Goal: Find specific page/section

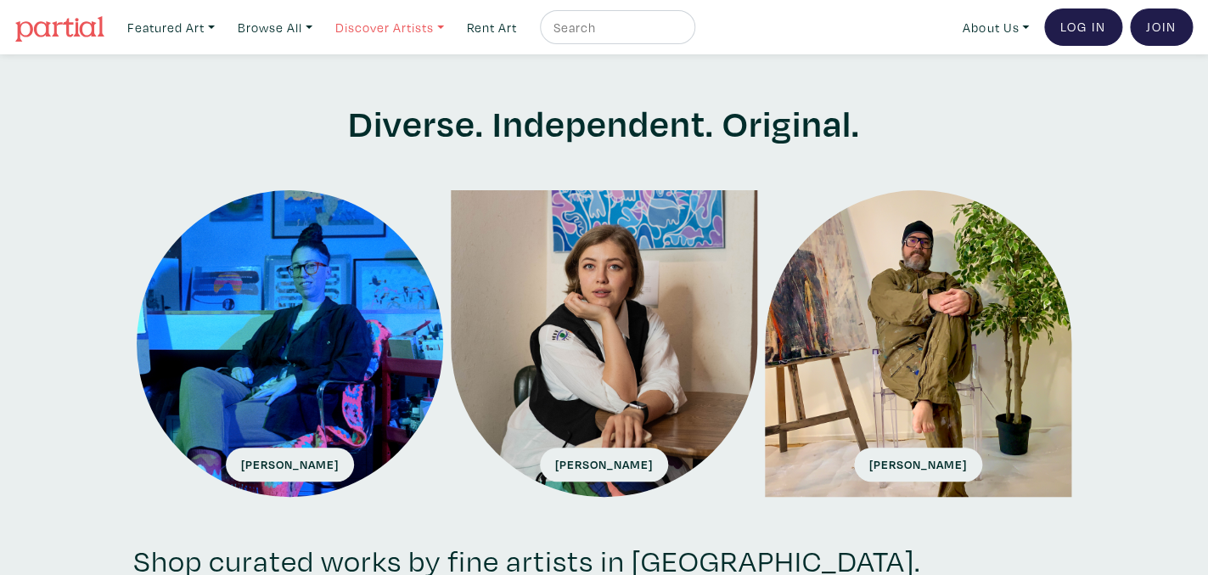
click at [222, 25] on link "Discover Artists" at bounding box center [171, 27] width 103 height 35
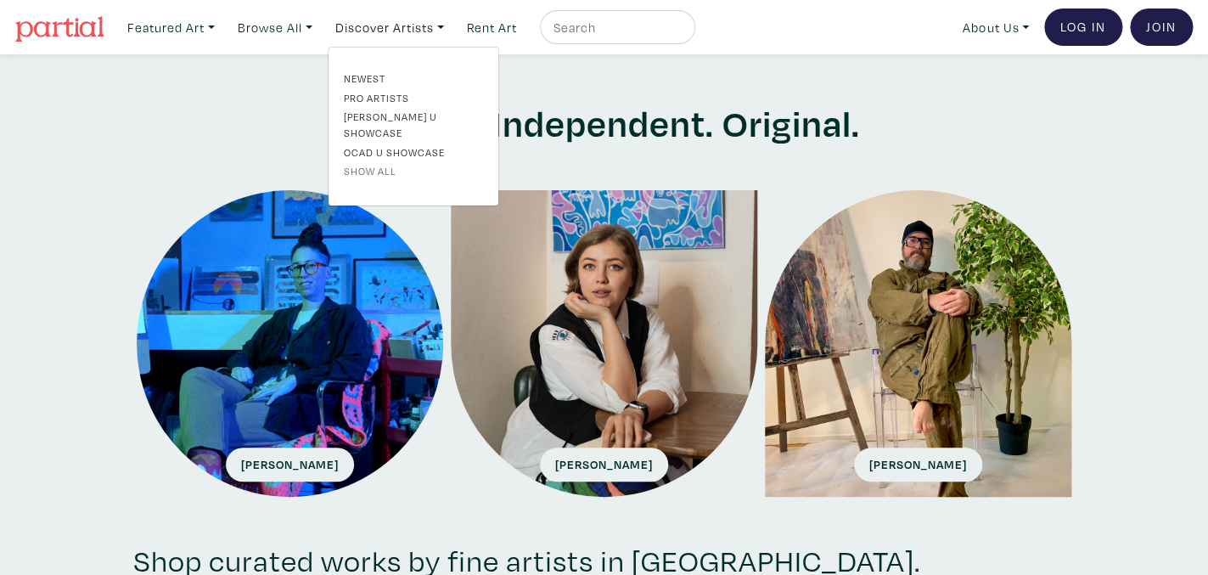
click at [382, 163] on link "Show all" at bounding box center [413, 170] width 139 height 15
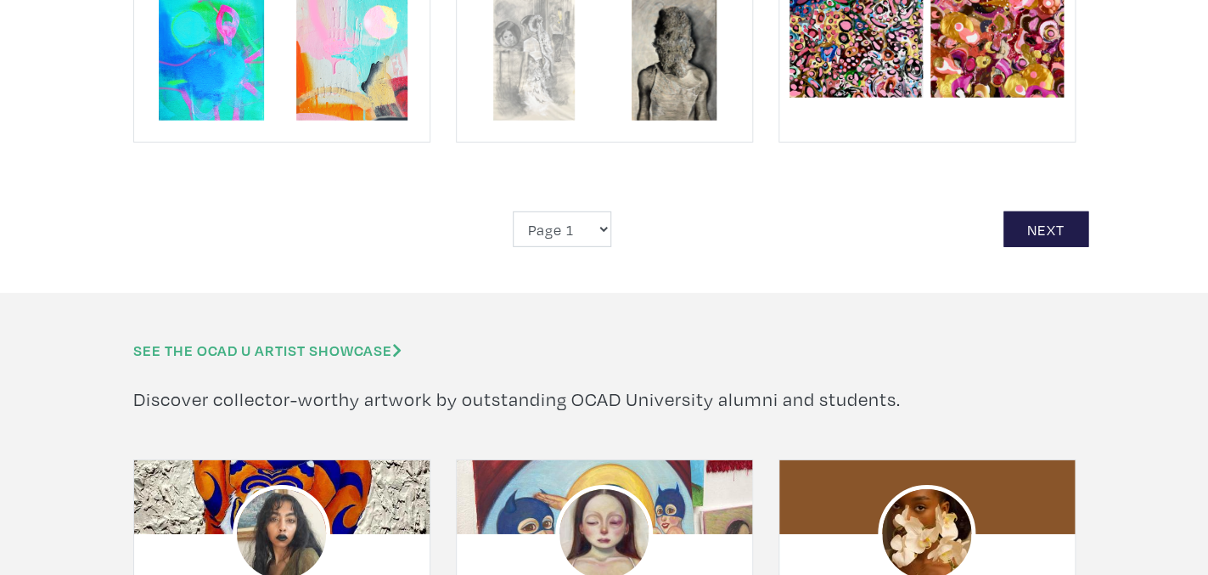
scroll to position [4184, 0]
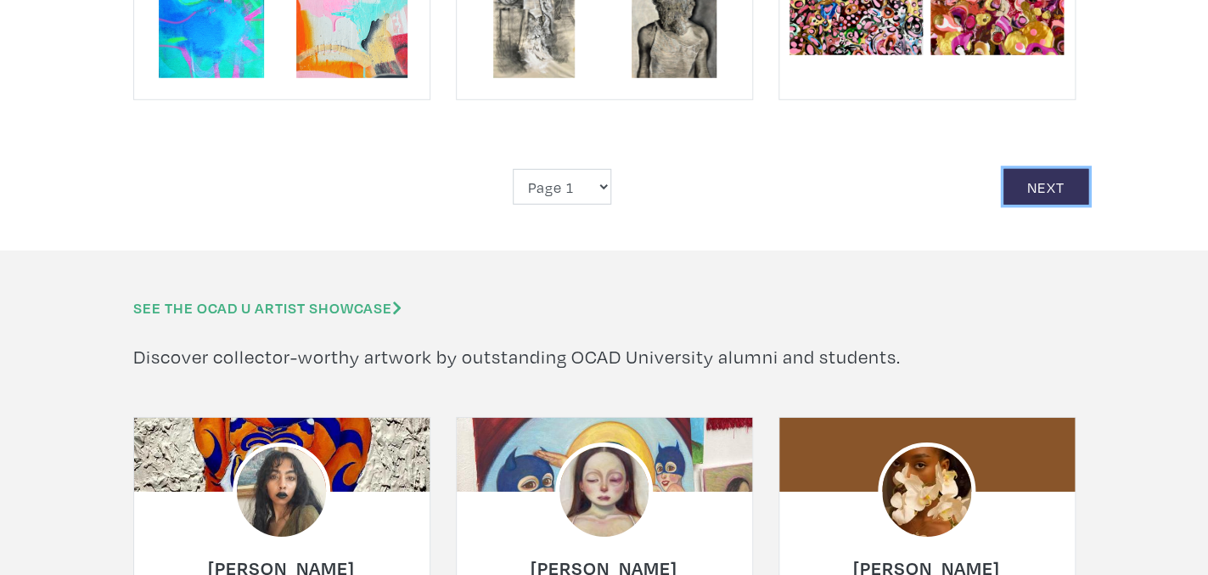
click at [1033, 169] on link "Next" at bounding box center [1045, 187] width 85 height 36
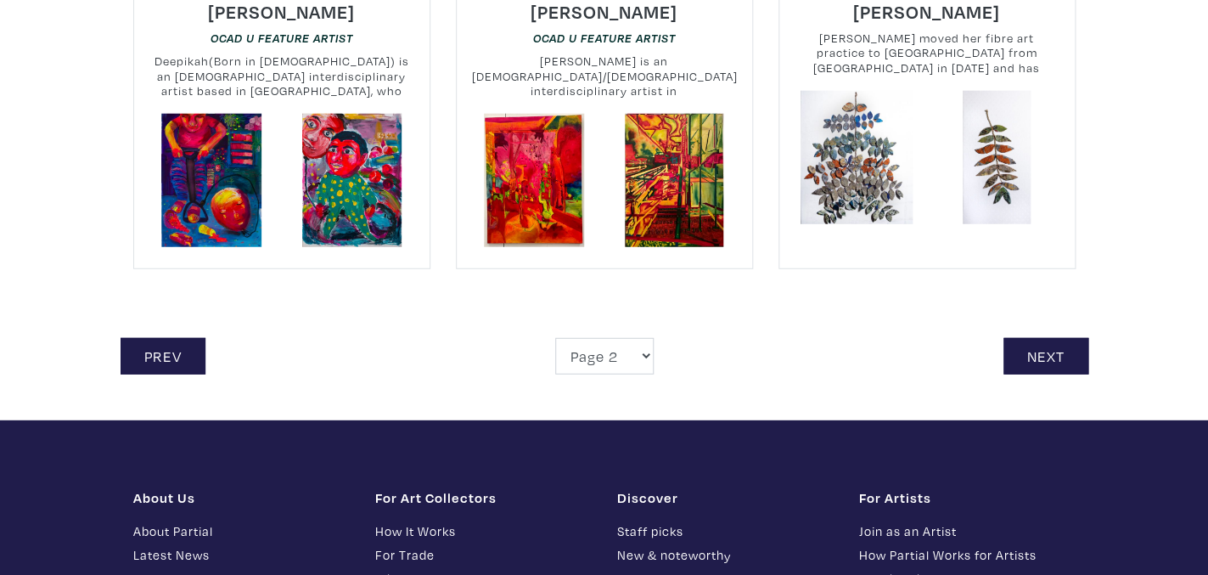
scroll to position [4002, 0]
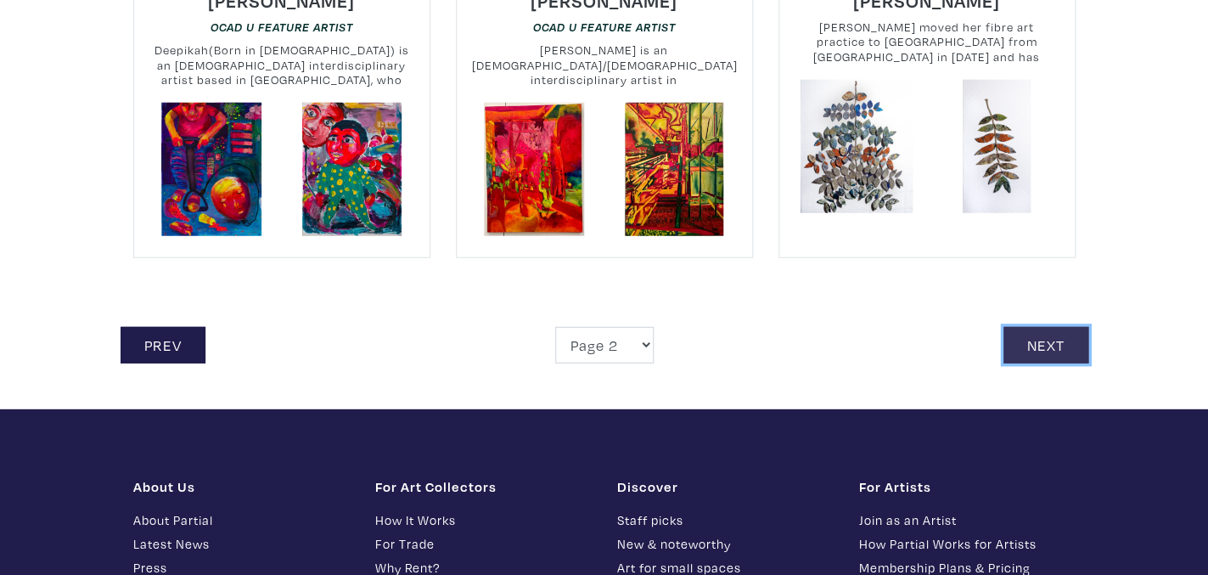
click at [1042, 327] on link "Next" at bounding box center [1045, 345] width 85 height 36
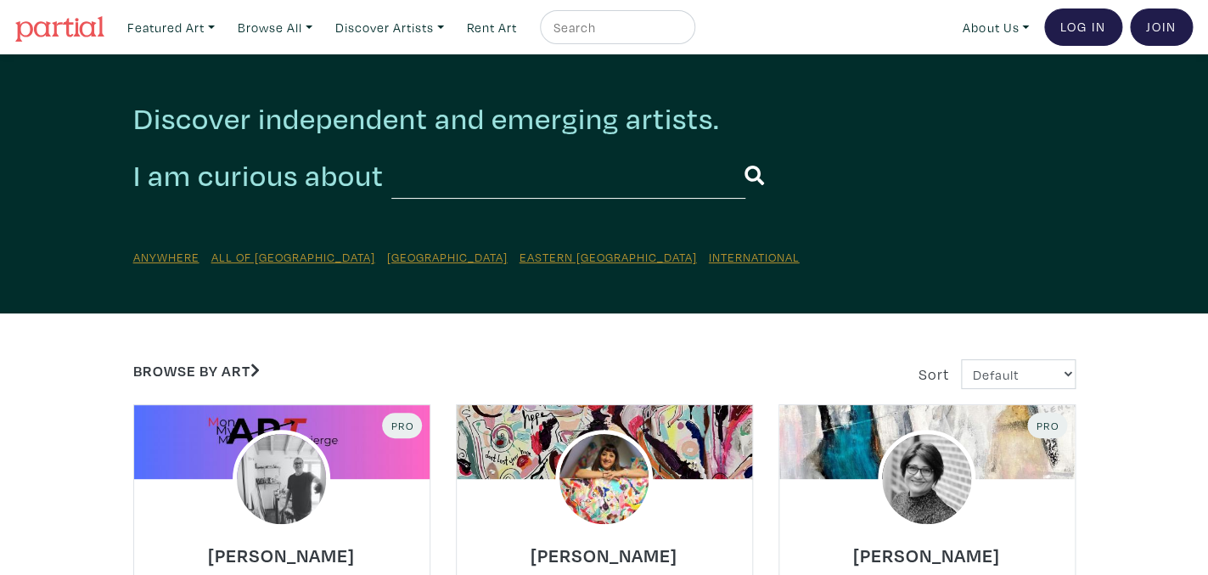
click at [438, 183] on input "text" at bounding box center [568, 175] width 354 height 47
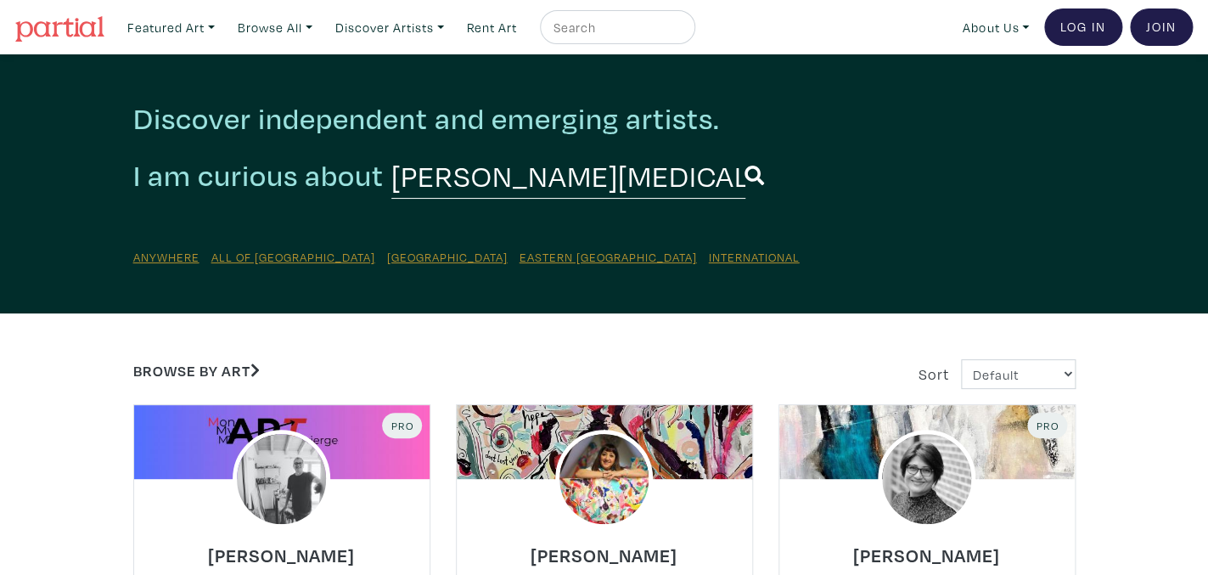
type input "Frances Patella"
click at [744, 154] on button "submit" at bounding box center [754, 176] width 20 height 44
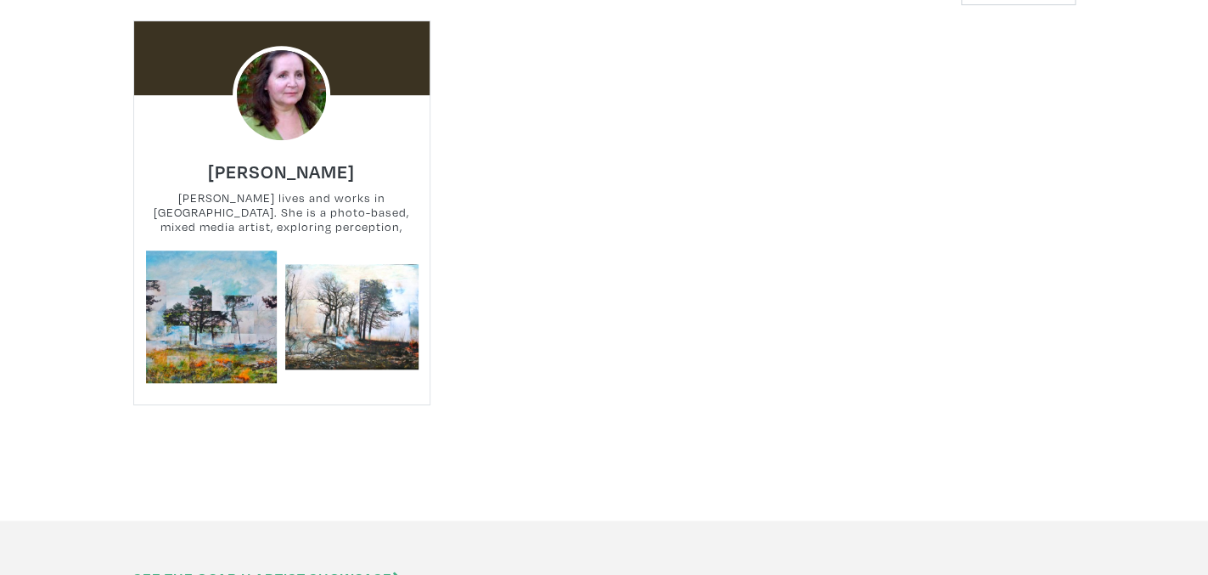
scroll to position [385, 0]
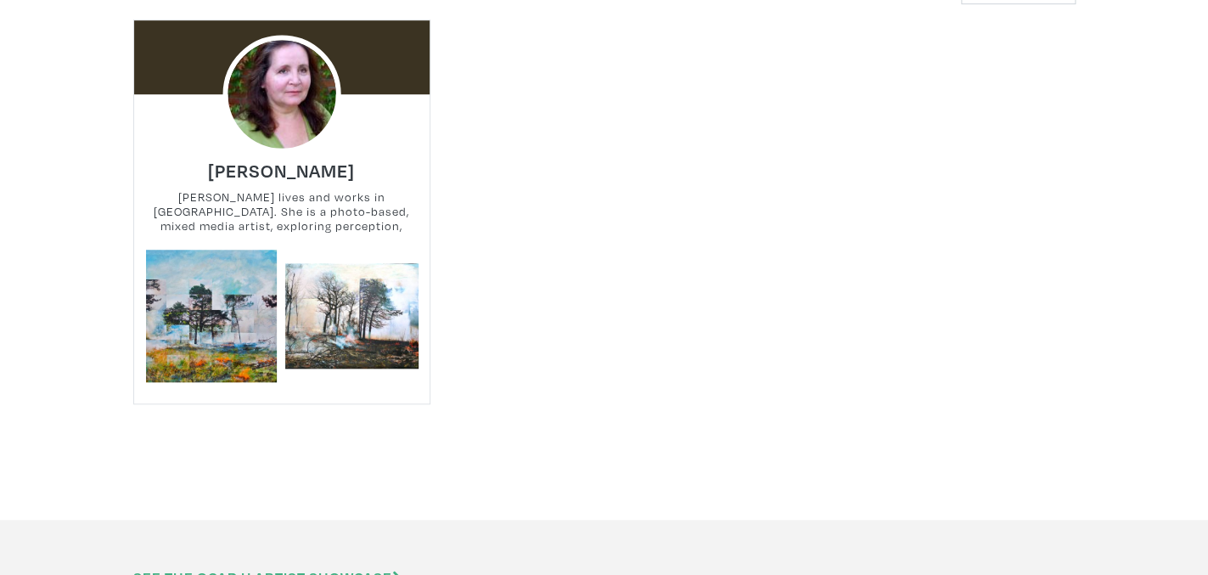
click at [290, 122] on img at bounding box center [281, 94] width 118 height 118
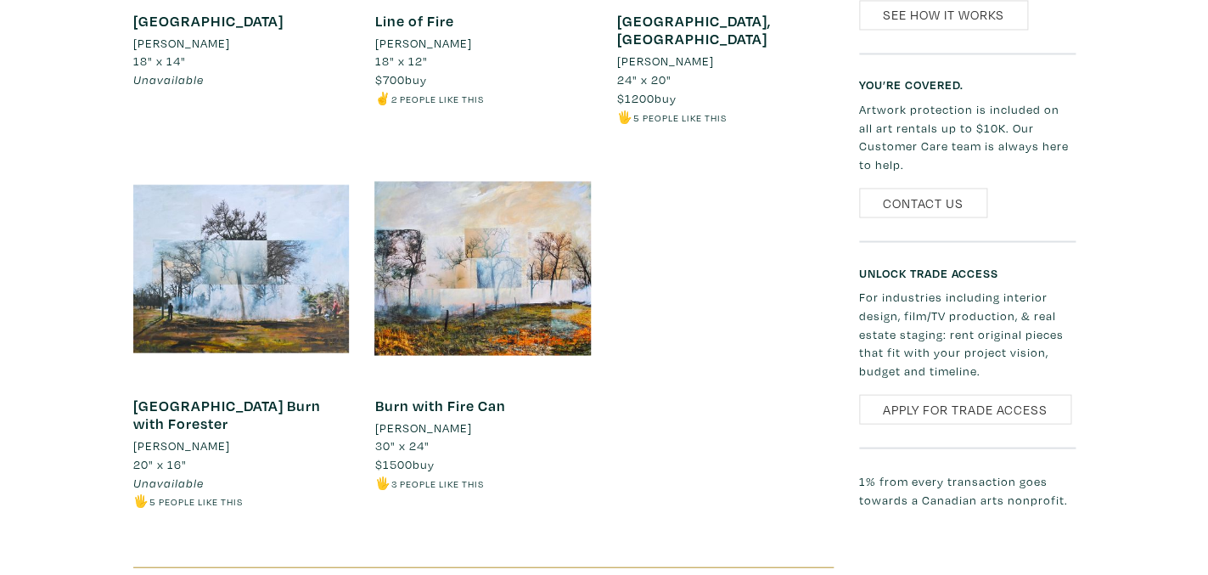
scroll to position [1097, 0]
